Goal: Transaction & Acquisition: Obtain resource

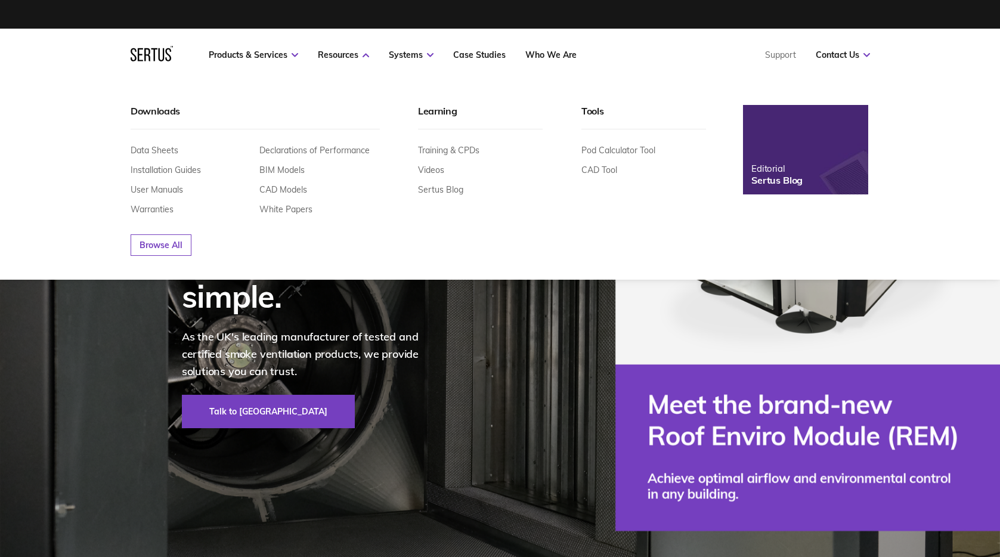
click at [277, 163] on div "Declarations of Performance BIM Models CAD Models White Papers" at bounding box center [319, 180] width 120 height 70
click at [277, 169] on link "BIM Models" at bounding box center [281, 170] width 45 height 11
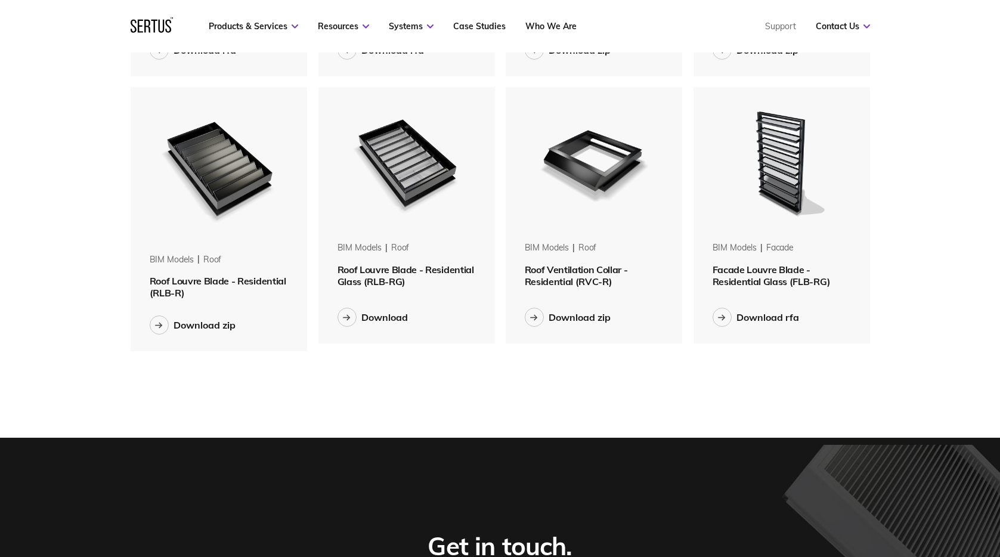
scroll to position [835, 0]
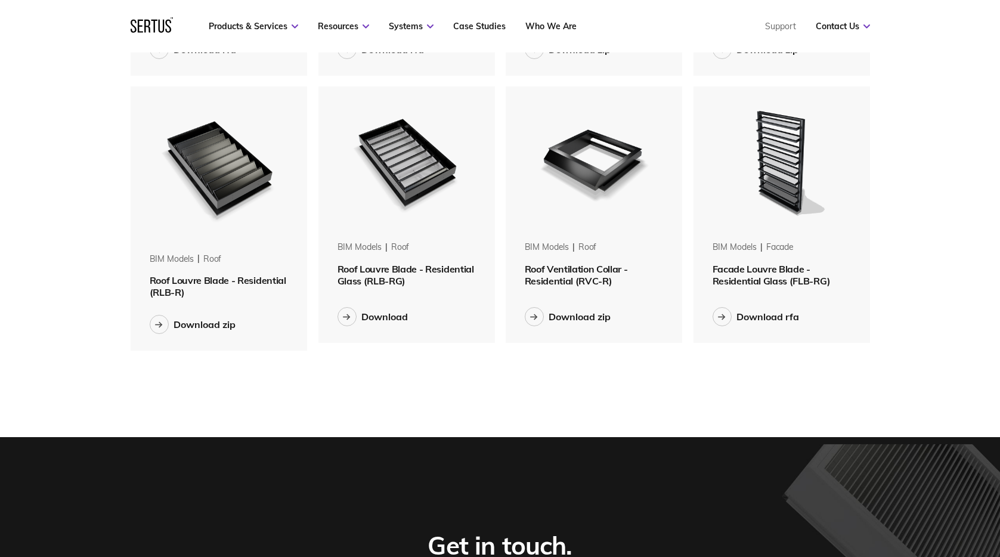
click at [782, 272] on span "Facade Louvre Blade - Residential Glass (FLB-RG)" at bounding box center [772, 275] width 118 height 24
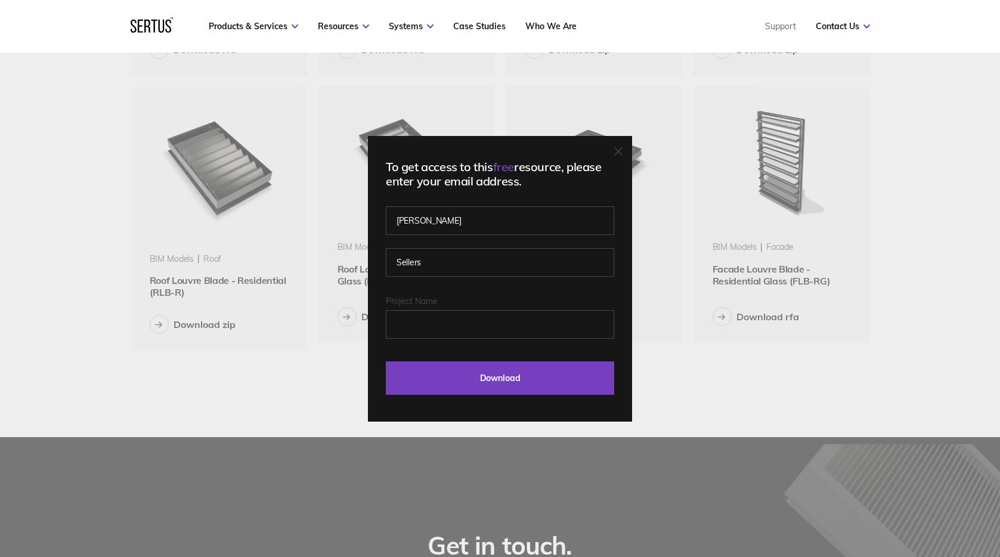
click at [620, 146] on div at bounding box center [618, 152] width 8 height 12
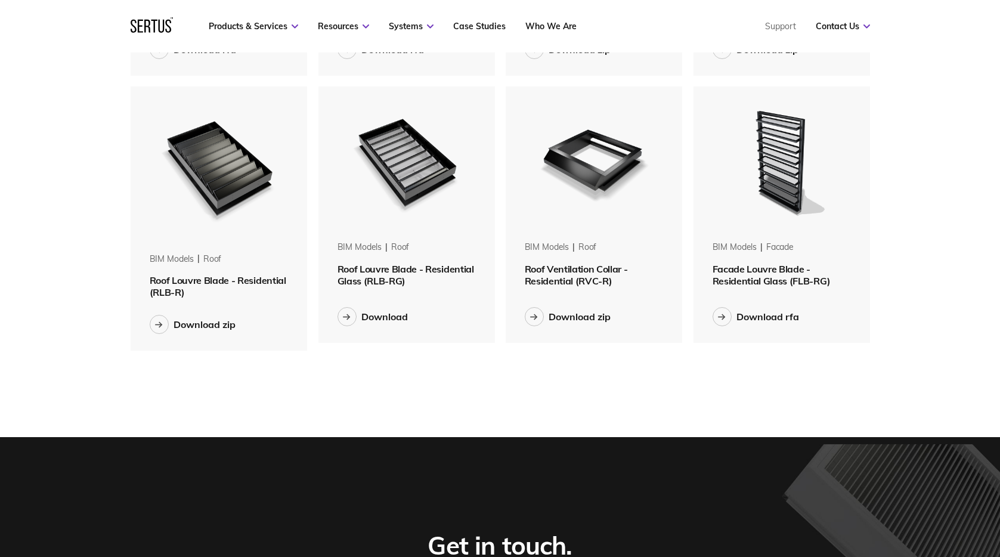
click at [782, 163] on img at bounding box center [782, 161] width 150 height 150
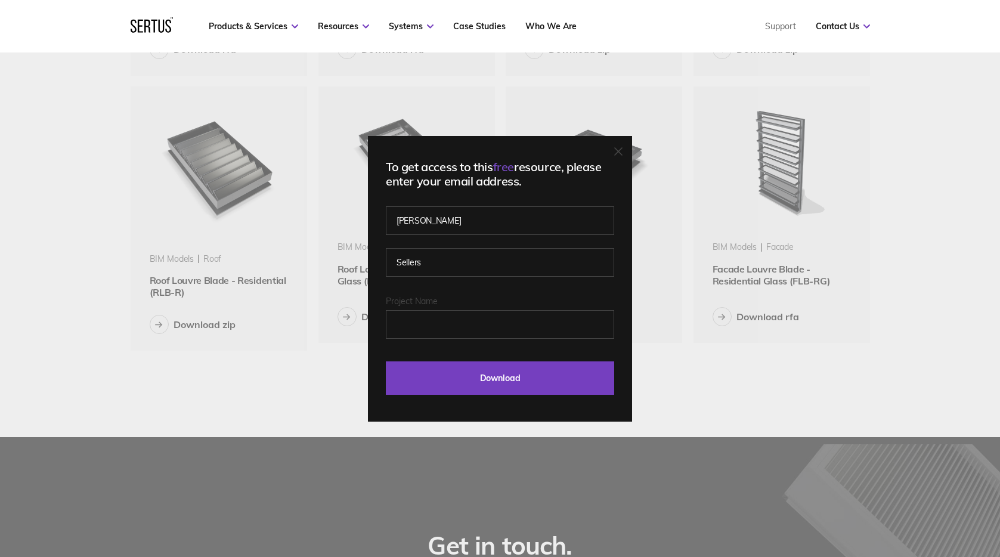
click at [622, 152] on icon at bounding box center [618, 151] width 7 height 7
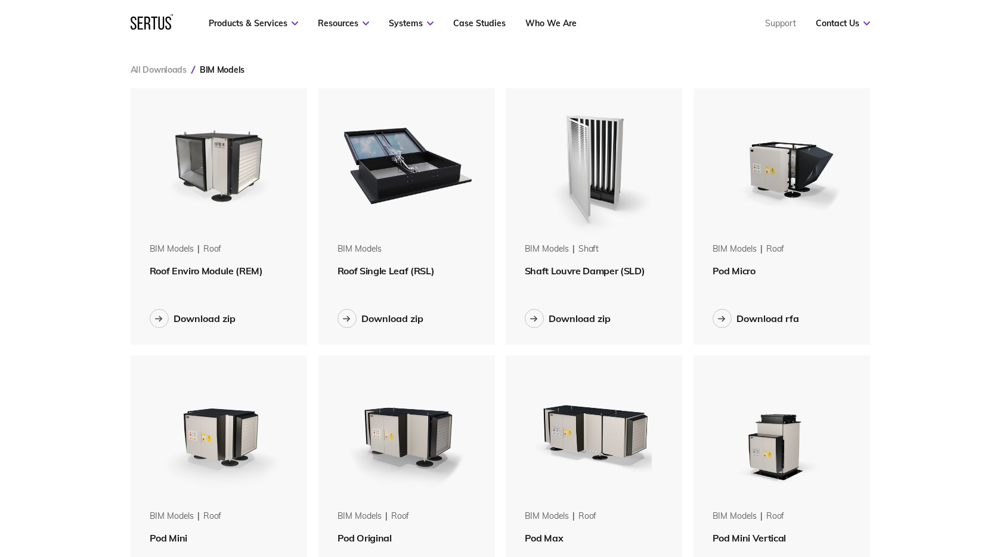
scroll to position [0, 0]
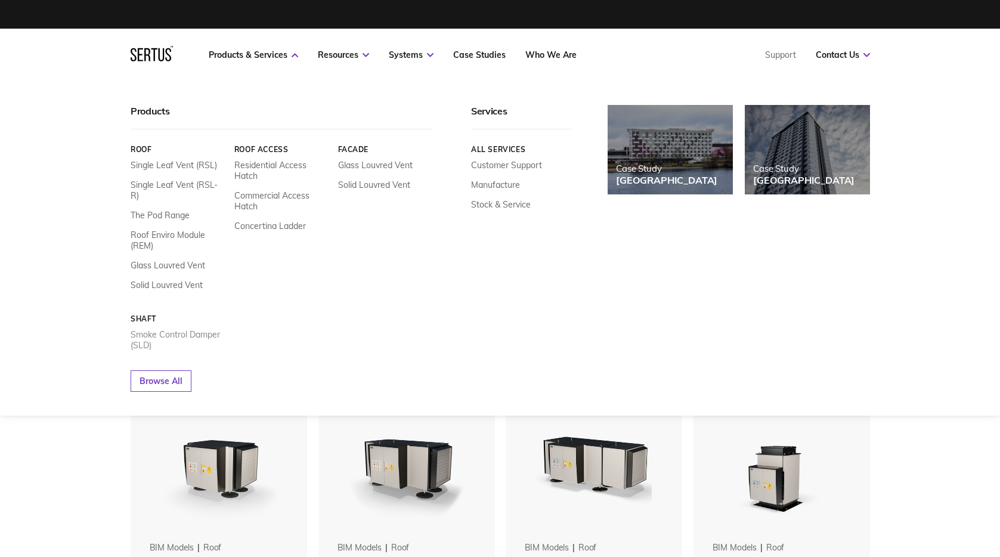
click at [173, 329] on link "Smoke Control Damper (SLD)" at bounding box center [178, 339] width 95 height 21
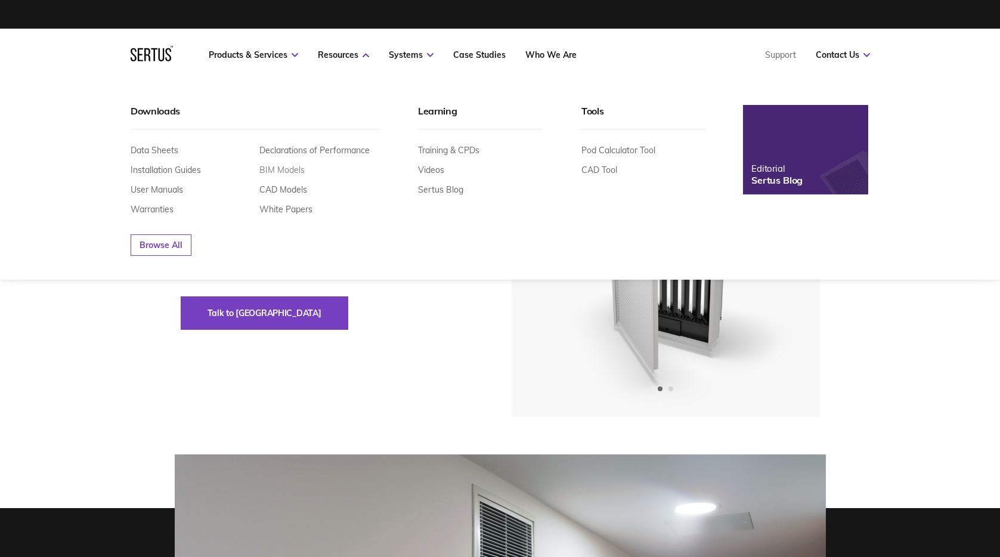
click at [284, 168] on link "BIM Models" at bounding box center [281, 170] width 45 height 11
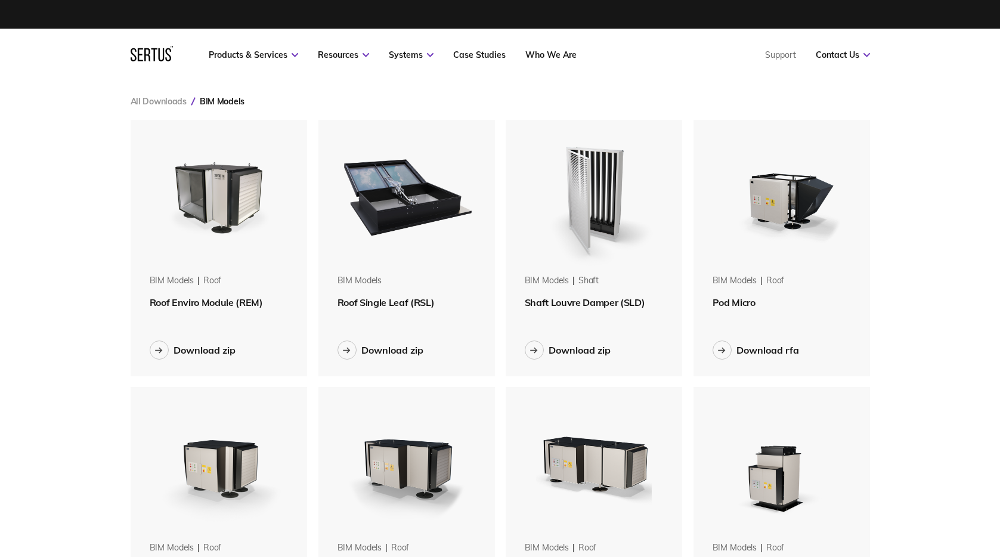
scroll to position [1084, 758]
click at [595, 192] on img at bounding box center [594, 195] width 150 height 150
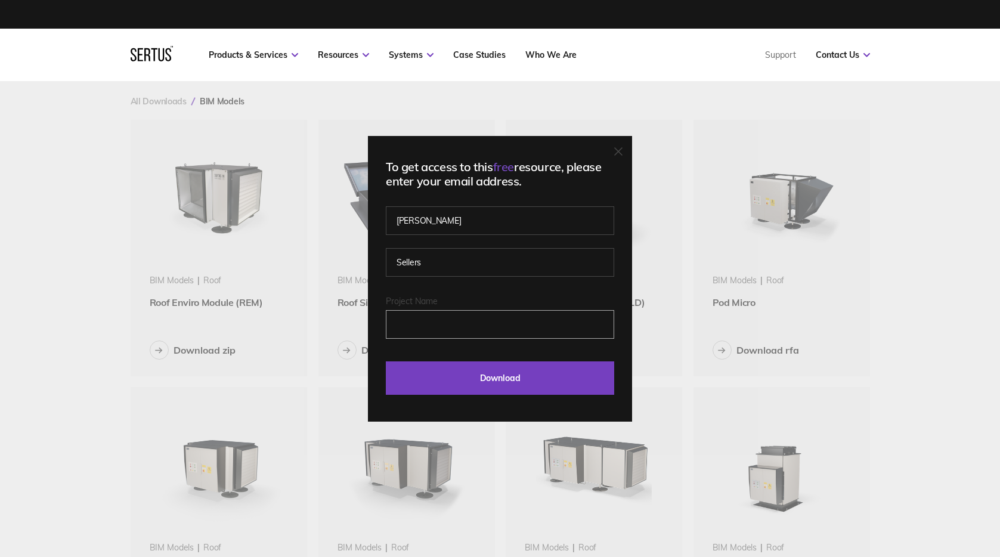
click at [425, 317] on input "Project Name" at bounding box center [500, 324] width 228 height 29
type input "Cirrus Point"
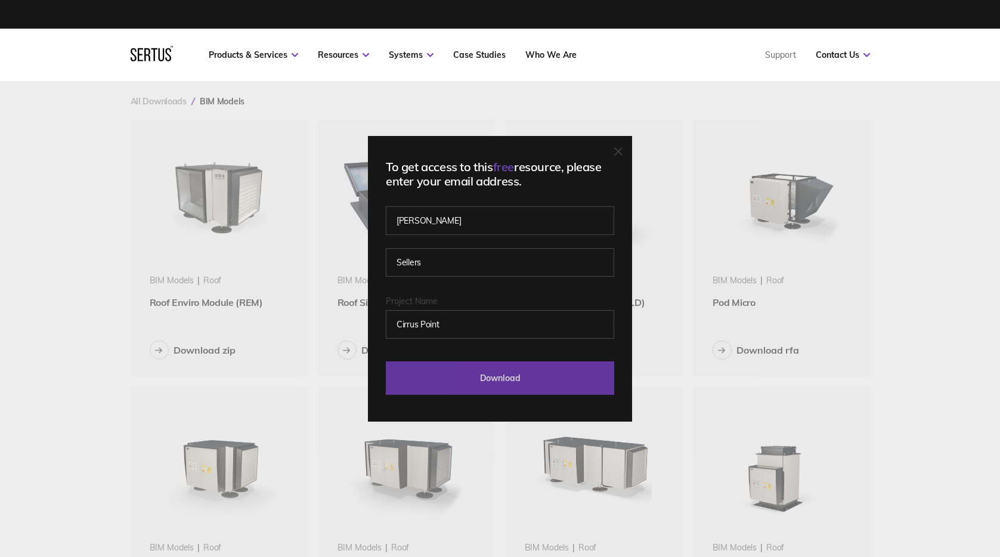
click at [496, 376] on input "Download" at bounding box center [500, 377] width 228 height 33
